Goal: Transaction & Acquisition: Purchase product/service

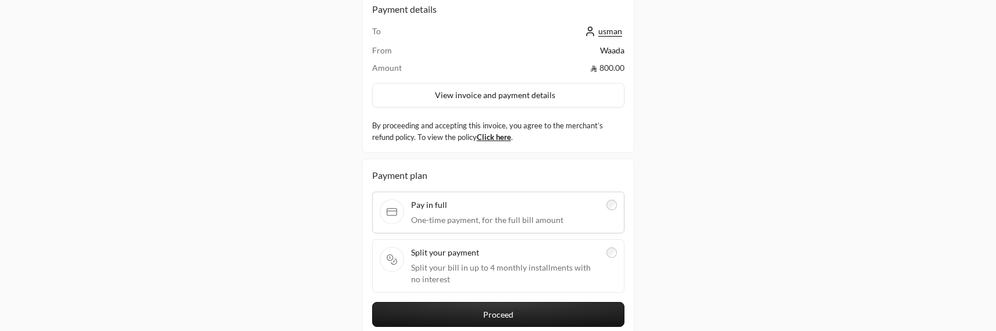
scroll to position [89, 0]
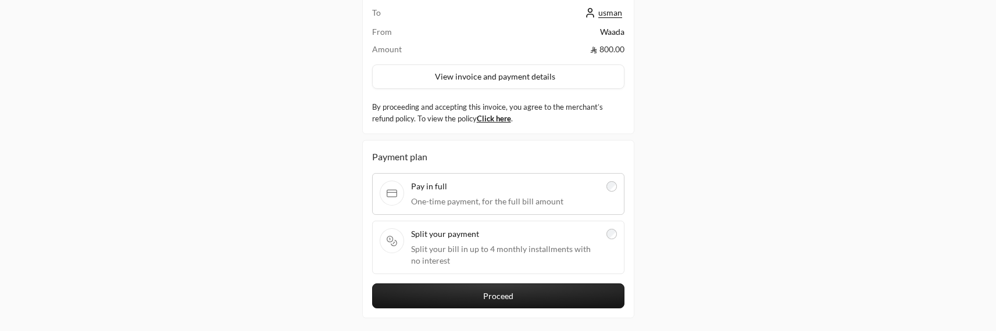
click at [605, 234] on label "Split your payment Split your bill in up to 4 monthly installments with no inte…" at bounding box center [498, 248] width 237 height 38
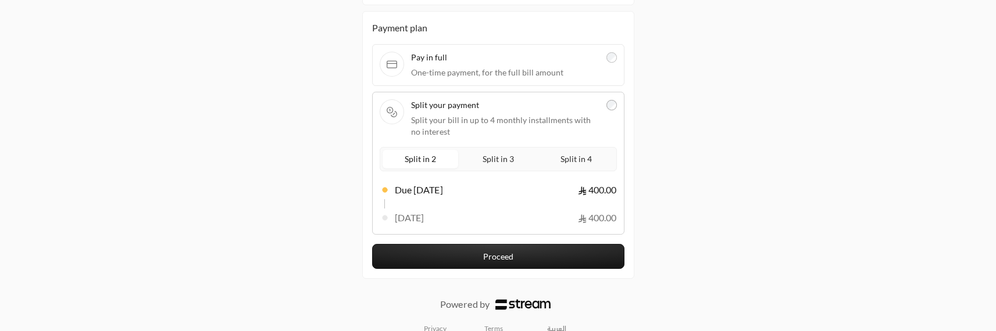
scroll to position [217, 0]
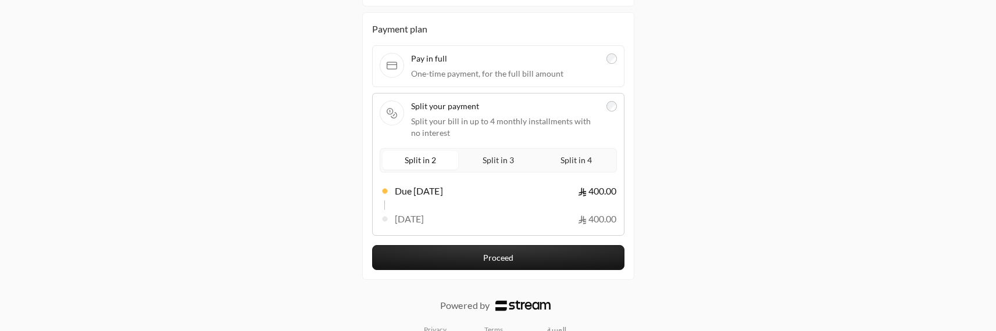
click at [583, 170] on div "Split in 2 Split in 3 Split in 4" at bounding box center [498, 160] width 237 height 24
click at [587, 153] on span "Split in 4" at bounding box center [576, 160] width 36 height 15
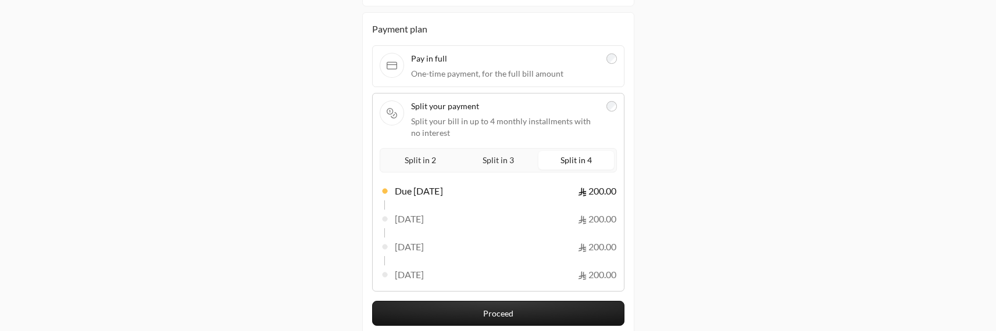
click at [490, 309] on button "Proceed" at bounding box center [498, 313] width 252 height 25
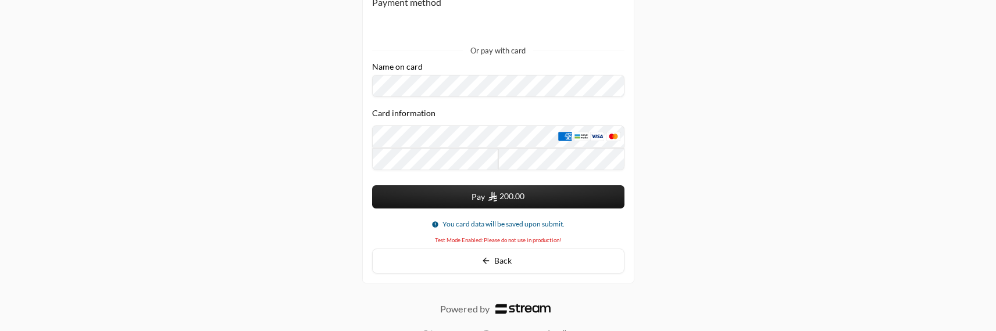
scroll to position [217, 0]
